Goal: Communication & Community: Answer question/provide support

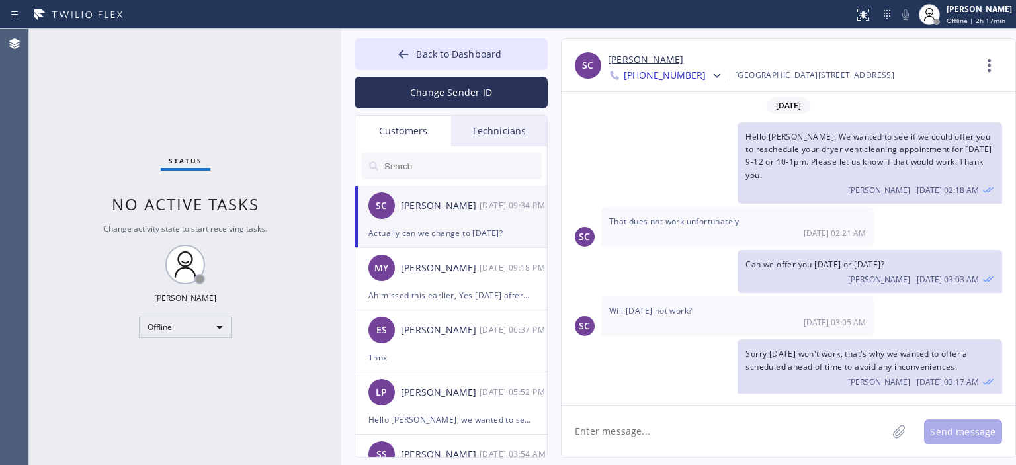
scroll to position [132, 0]
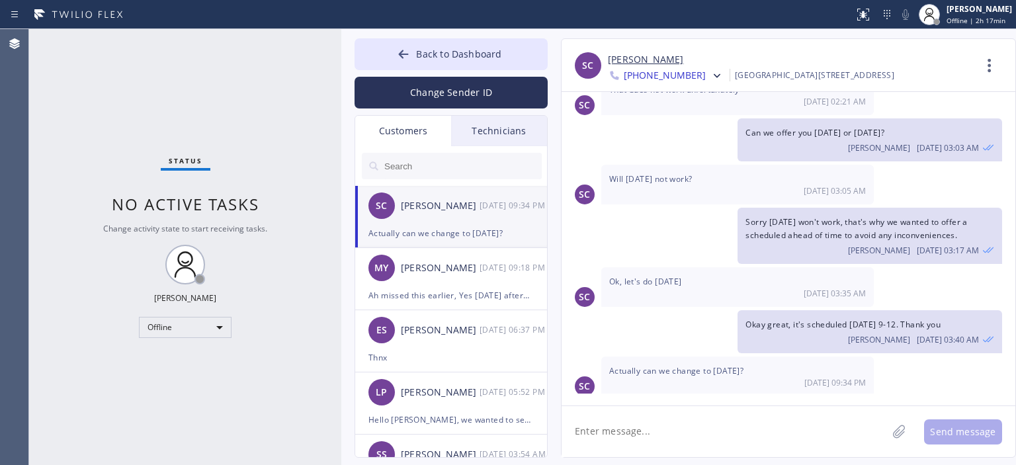
click at [655, 57] on link "[PERSON_NAME]" at bounding box center [645, 59] width 75 height 15
click at [200, 322] on div "Offline" at bounding box center [185, 327] width 93 height 21
click at [193, 361] on li "Available" at bounding box center [185, 362] width 90 height 16
click at [56, 106] on div "Status No active tasks You are ready to start receiving tasks. [PERSON_NAME] Av…" at bounding box center [185, 247] width 312 height 436
click at [650, 438] on textarea at bounding box center [725, 431] width 326 height 51
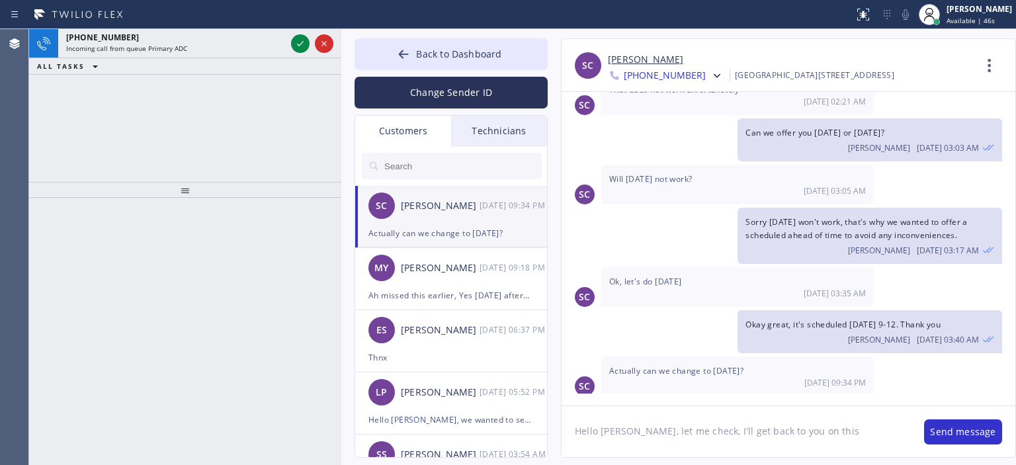
type textarea "Hello [PERSON_NAME], let me check, I'll get back to you on this"
click at [947, 435] on button "Send message" at bounding box center [963, 431] width 78 height 25
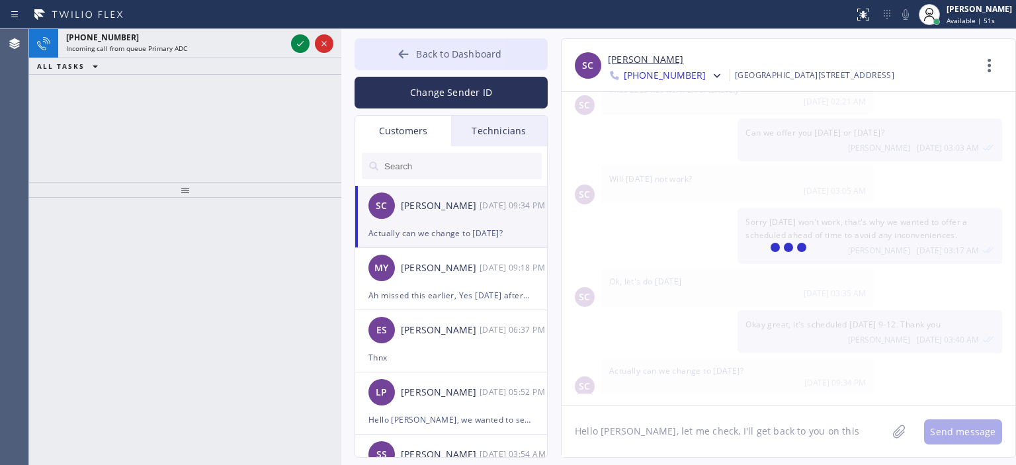
scroll to position [177, 0]
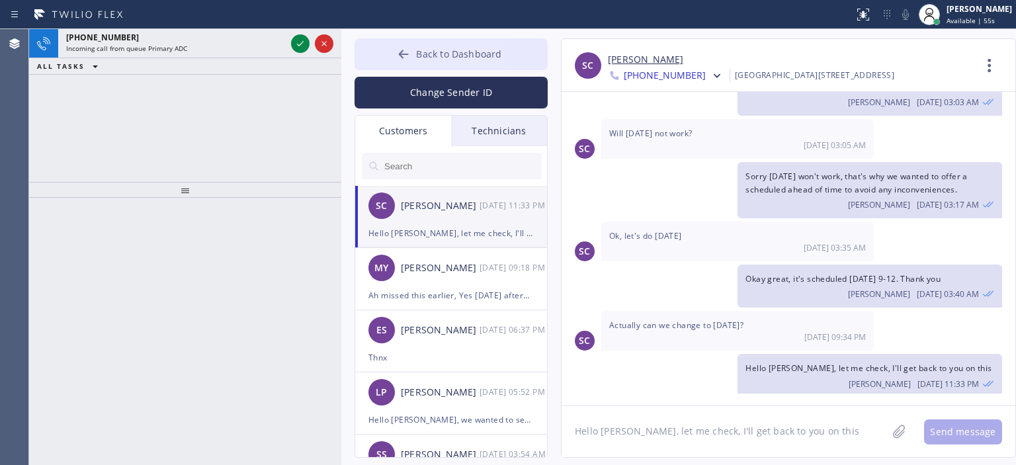
click at [405, 58] on icon at bounding box center [403, 54] width 13 height 13
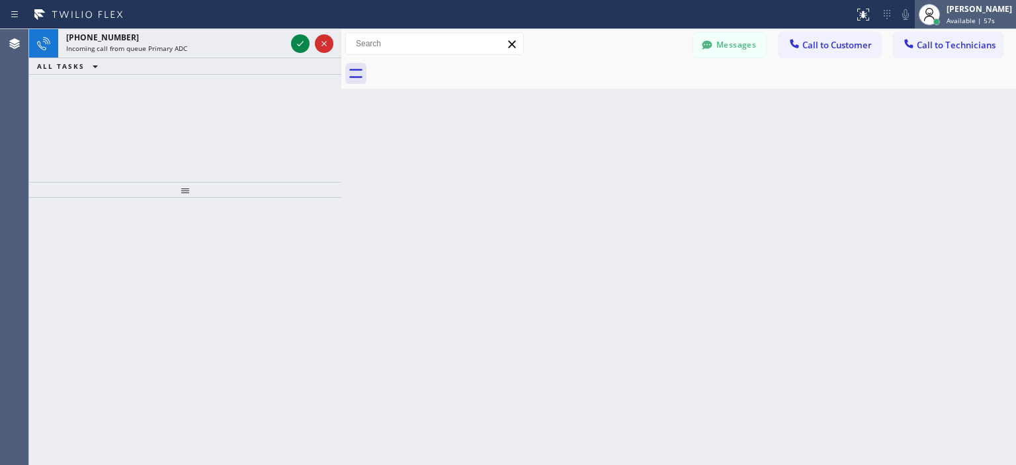
click at [963, 8] on div "[PERSON_NAME]" at bounding box center [979, 8] width 65 height 11
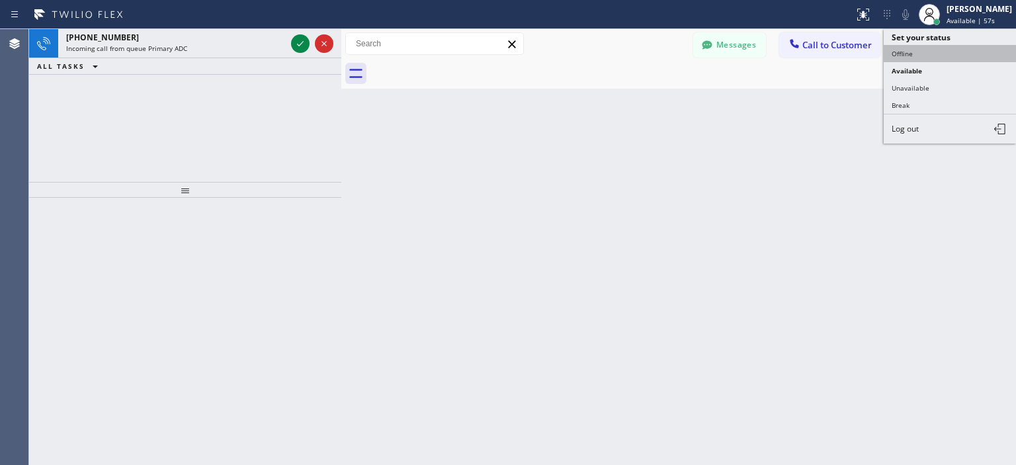
click at [945, 58] on button "Offline" at bounding box center [950, 53] width 132 height 17
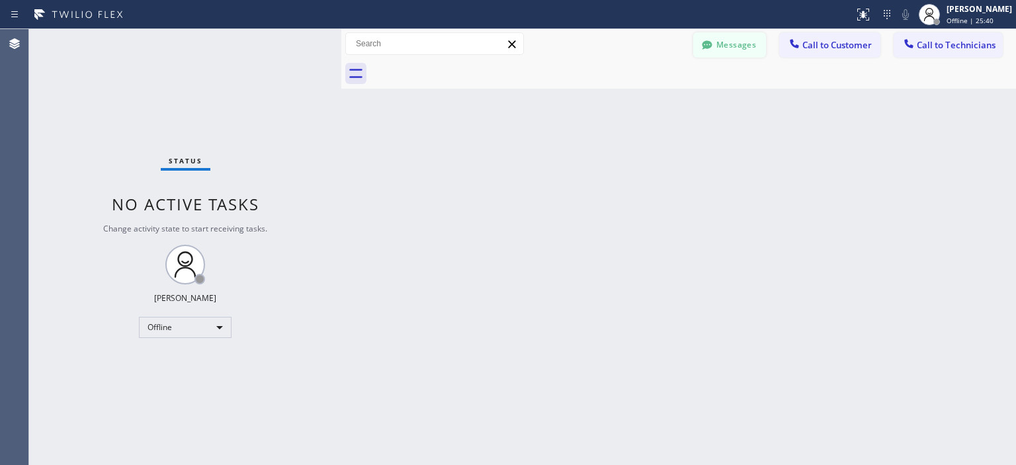
click at [722, 46] on button "Messages" at bounding box center [729, 44] width 73 height 25
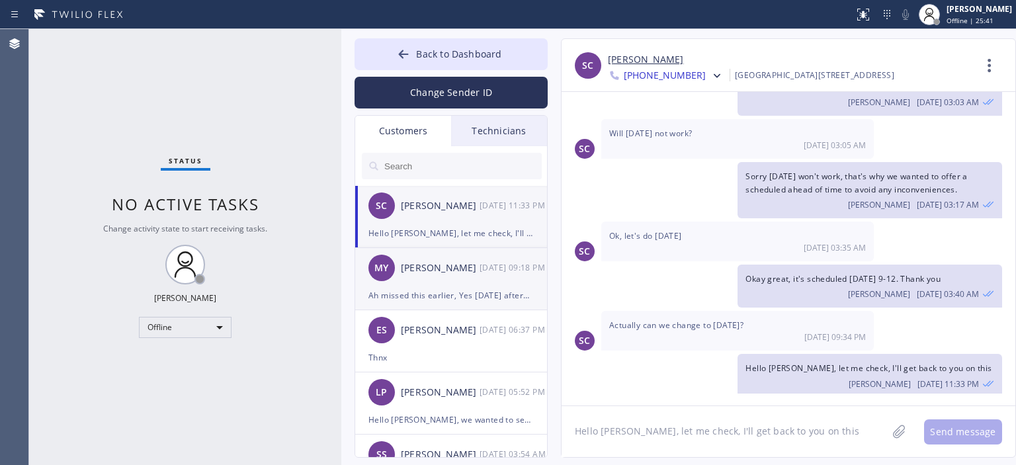
click at [443, 277] on div "MY [PERSON_NAME] [DATE] 09:18 PM" at bounding box center [451, 268] width 193 height 40
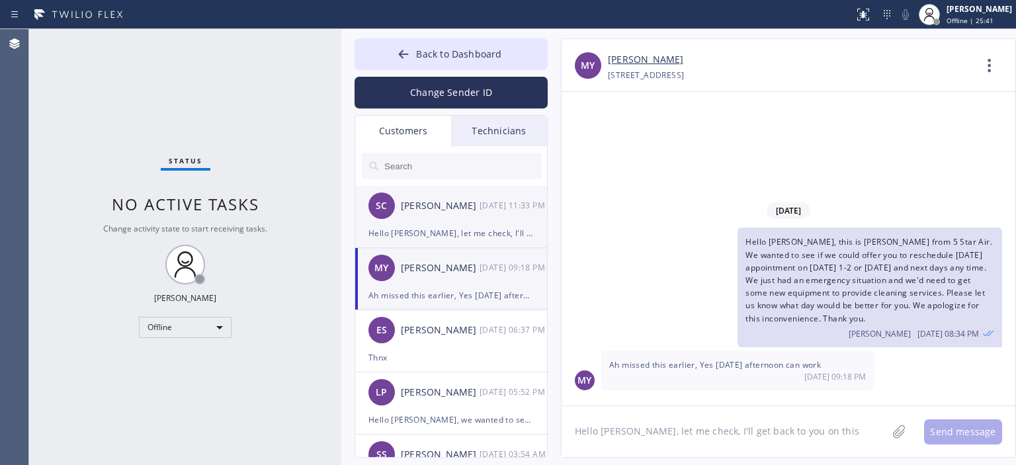
scroll to position [0, 0]
click at [464, 228] on div "Hello [PERSON_NAME], let me check, I'll get back to you on this" at bounding box center [451, 233] width 165 height 15
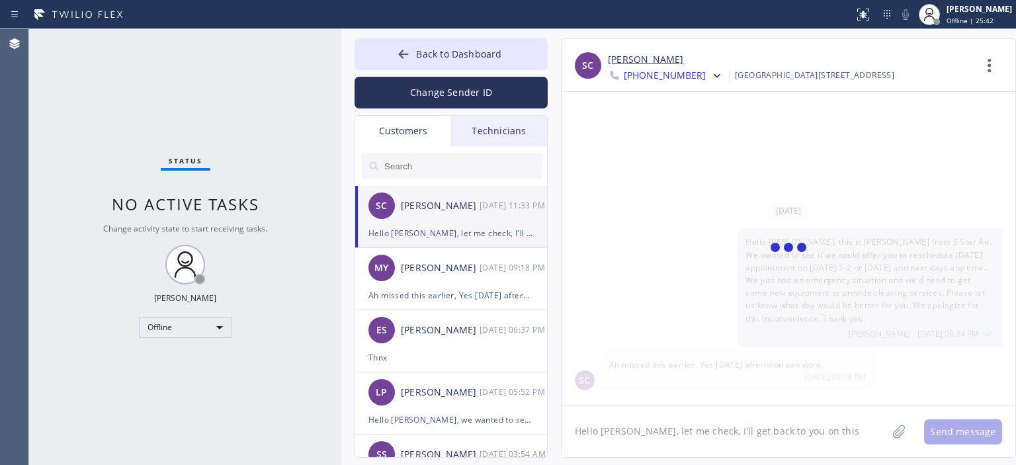
scroll to position [220, 0]
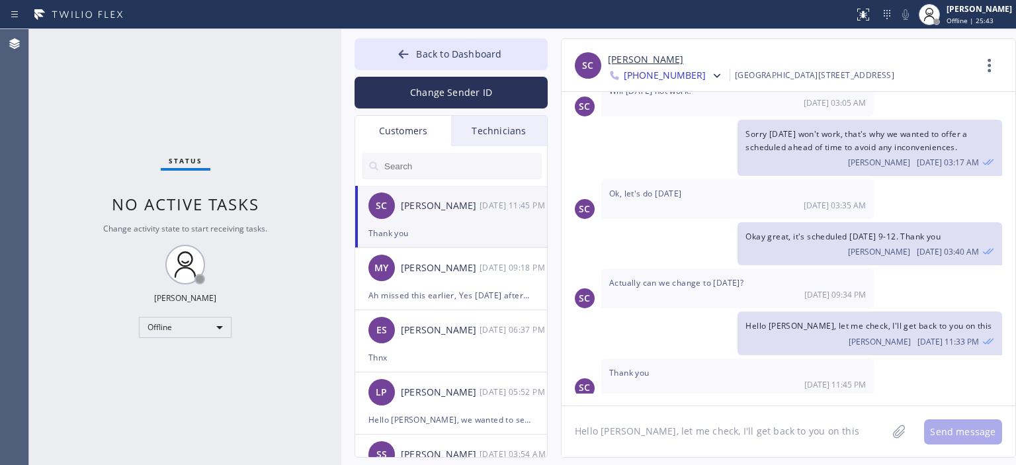
click at [628, 429] on textarea "Hello [PERSON_NAME], let me check, I'll get back to you on this" at bounding box center [725, 431] width 326 height 51
type textarea "Yes lets schedule it [DATE] 9-12"
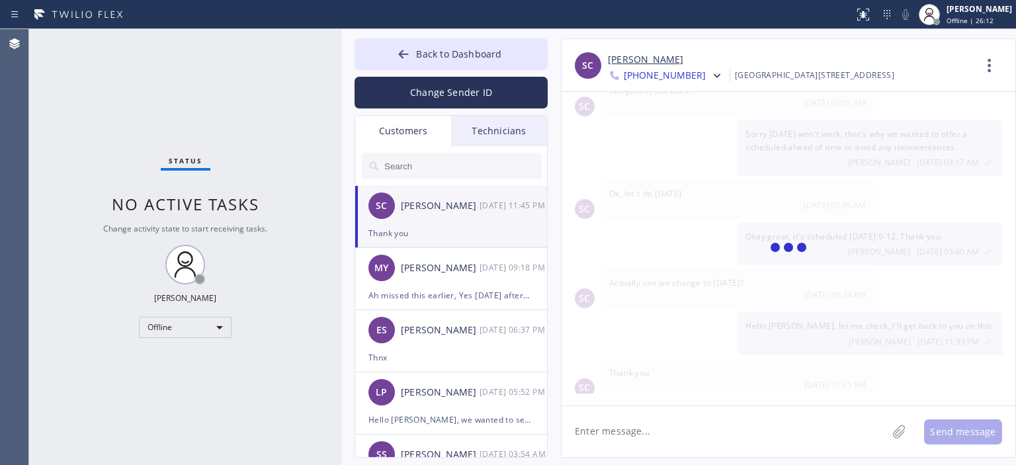
scroll to position [266, 0]
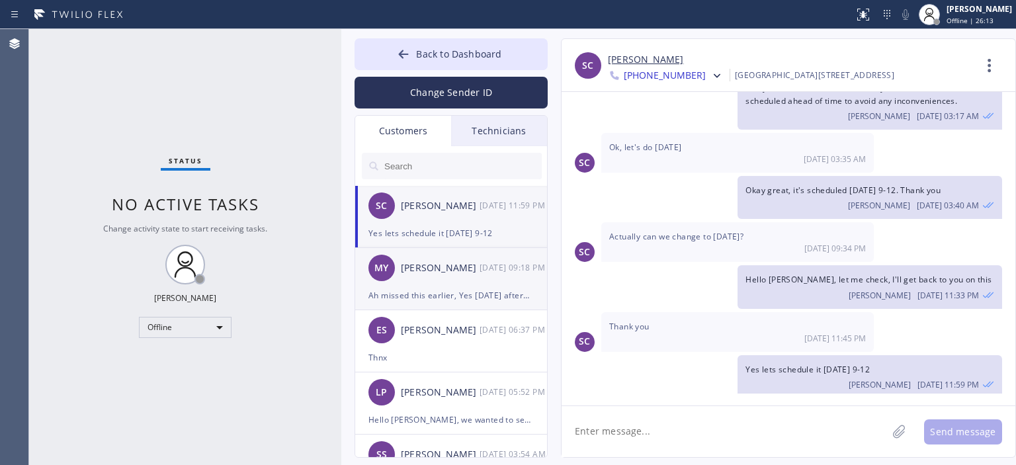
click at [452, 272] on div "[PERSON_NAME]" at bounding box center [440, 268] width 79 height 15
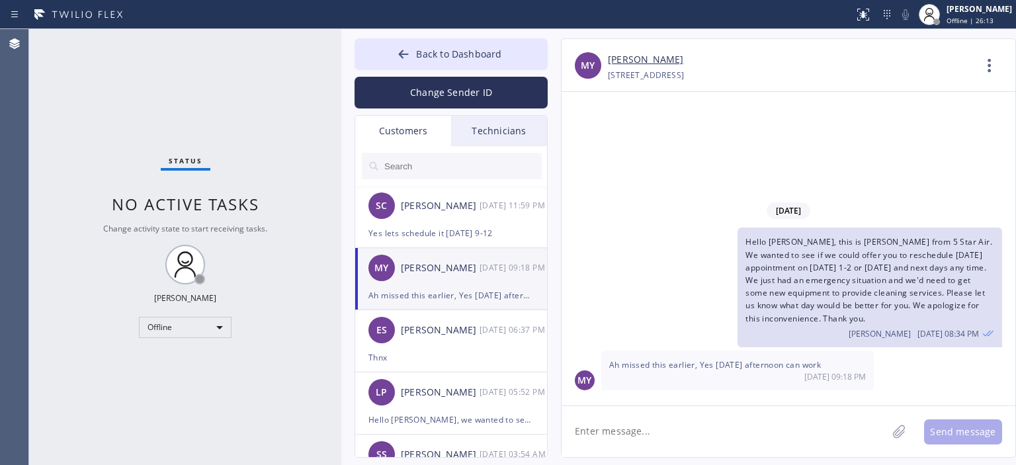
scroll to position [0, 0]
click at [693, 430] on textarea at bounding box center [725, 431] width 326 height 51
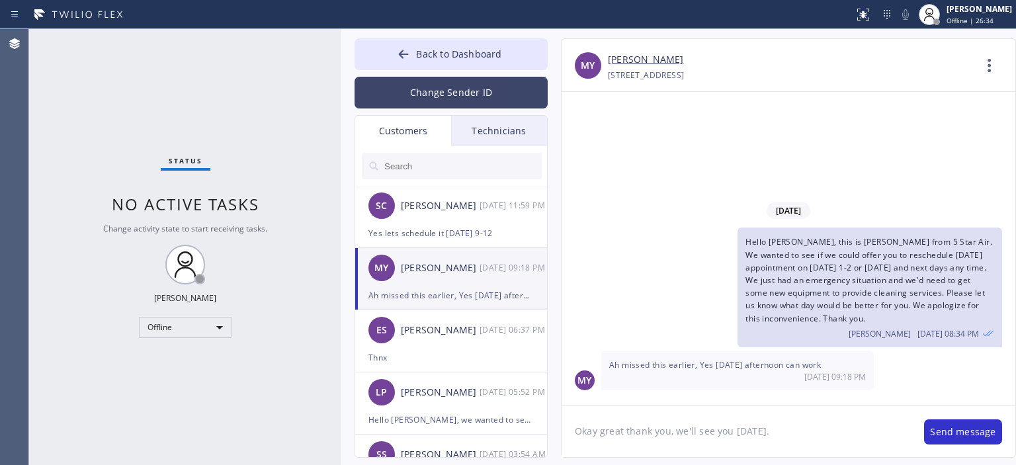
type textarea "Okay great thank you, we'll see you [DATE]."
click at [477, 86] on button "Change Sender ID" at bounding box center [451, 93] width 193 height 32
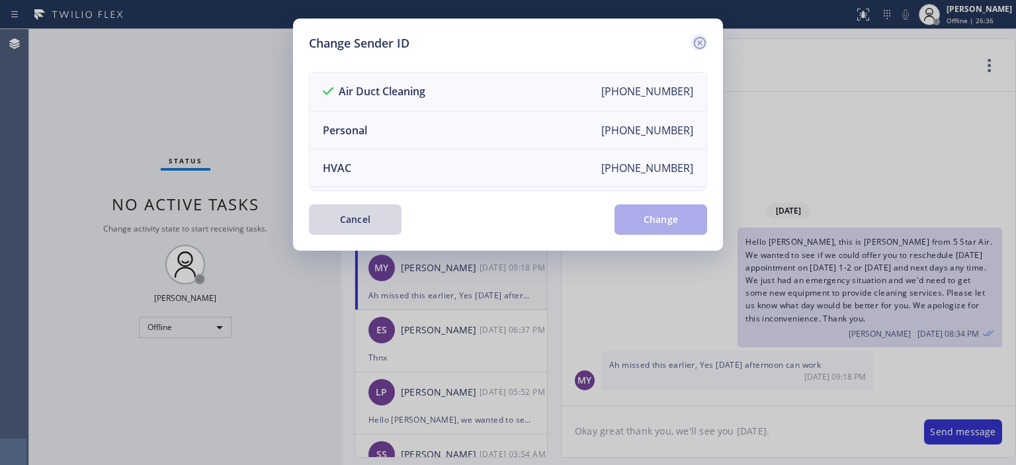
click at [702, 41] on icon at bounding box center [700, 43] width 12 height 12
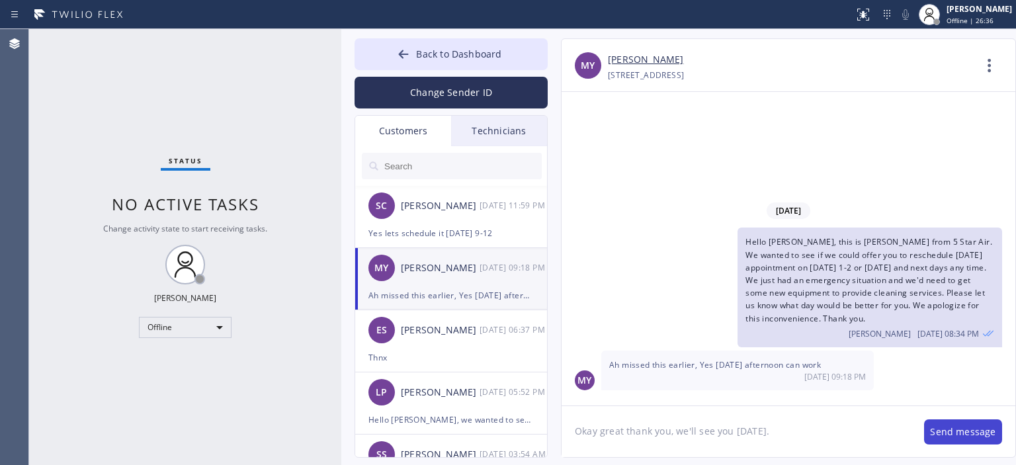
click at [953, 431] on button "Send message" at bounding box center [963, 431] width 78 height 25
